Goal: Task Accomplishment & Management: Manage account settings

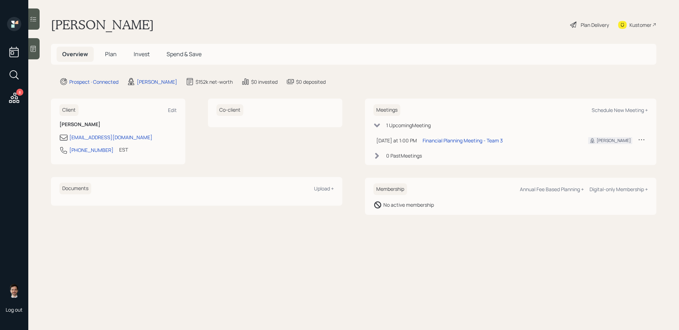
click at [106, 55] on span "Plan" at bounding box center [111, 54] width 12 height 8
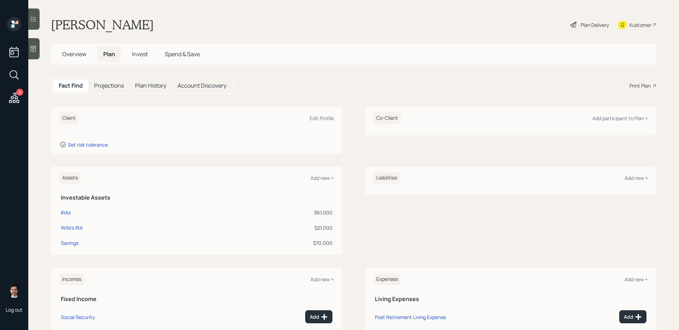
click at [69, 55] on span "Overview" at bounding box center [74, 54] width 24 height 8
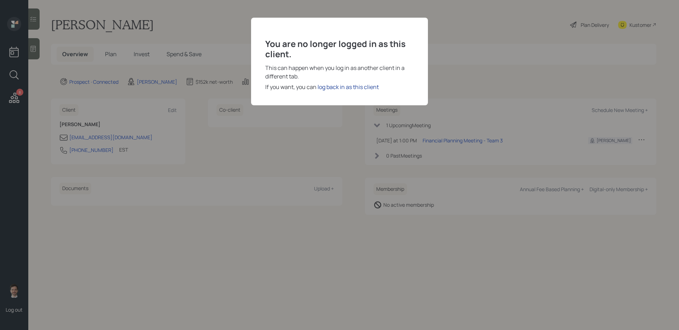
click at [354, 86] on div "log back in as this client" at bounding box center [348, 87] width 61 height 8
